Goal: Task Accomplishment & Management: Use online tool/utility

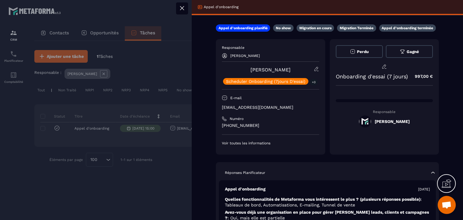
scroll to position [121, 0]
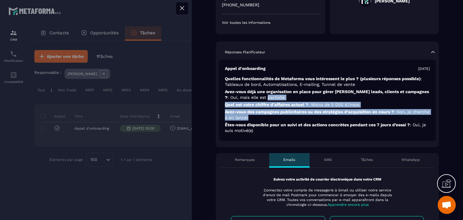
drag, startPoint x: 252, startPoint y: 98, endPoint x: 333, endPoint y: 115, distance: 82.7
click at [333, 115] on div "Appel d'onboarding [DATE] Quelles fonctionnalités de Metaforma vous intéressent…" at bounding box center [327, 100] width 217 height 81
click at [354, 104] on span ": Moins de 5 000 €/mois" at bounding box center [333, 104] width 51 height 5
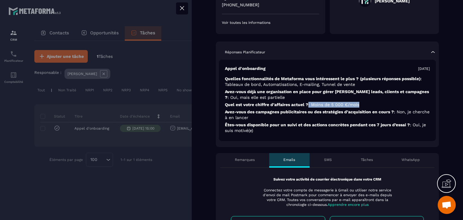
drag, startPoint x: 360, startPoint y: 105, endPoint x: 307, endPoint y: 106, distance: 53.3
click at [307, 106] on p "Quel est votre chiffre d’affaires actuel ? : Moins de 5 000 €/mois" at bounding box center [327, 105] width 205 height 6
